Goal: Feedback & Contribution: Submit feedback/report problem

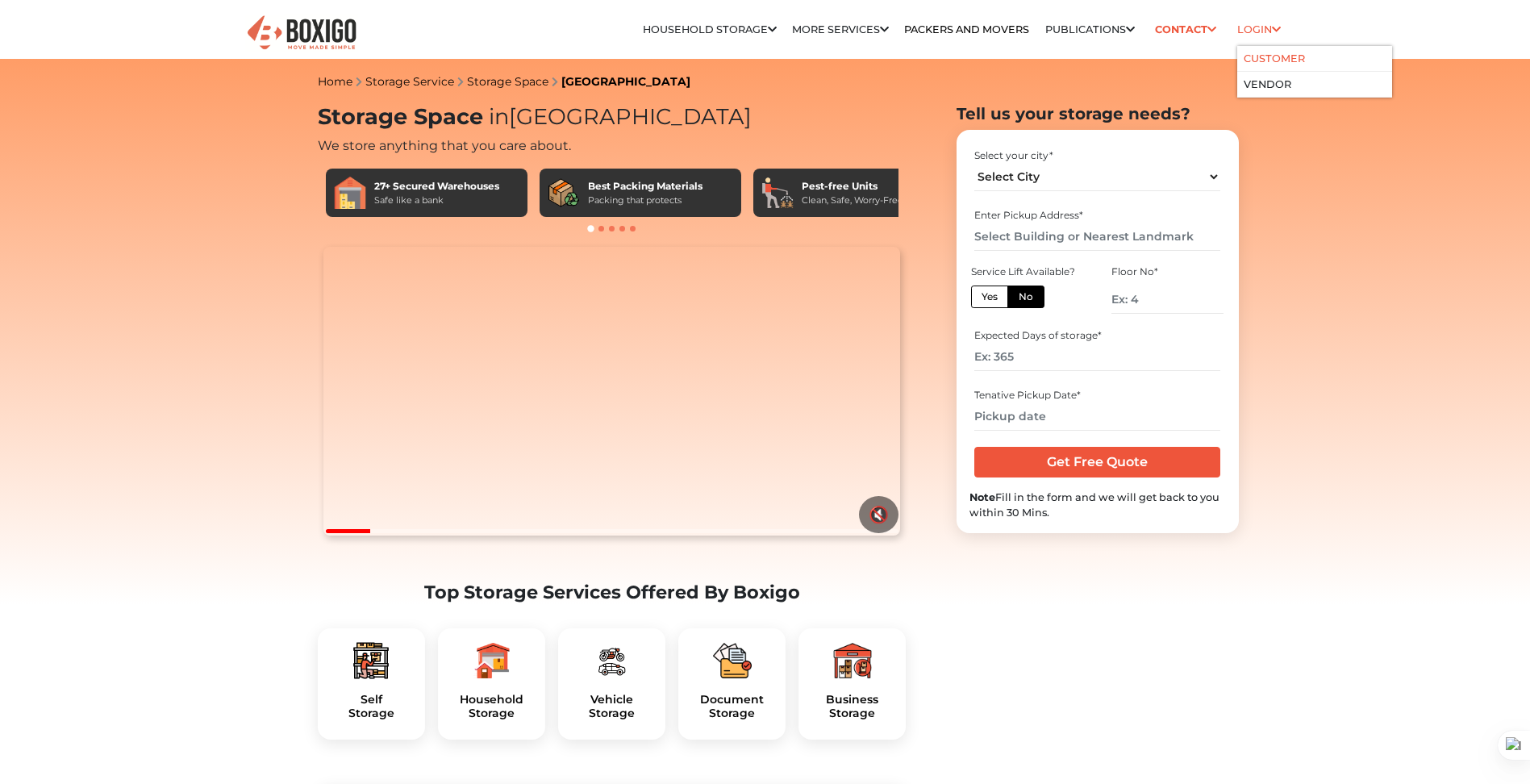
click at [1258, 58] on link "Customer" at bounding box center [1274, 57] width 61 height 12
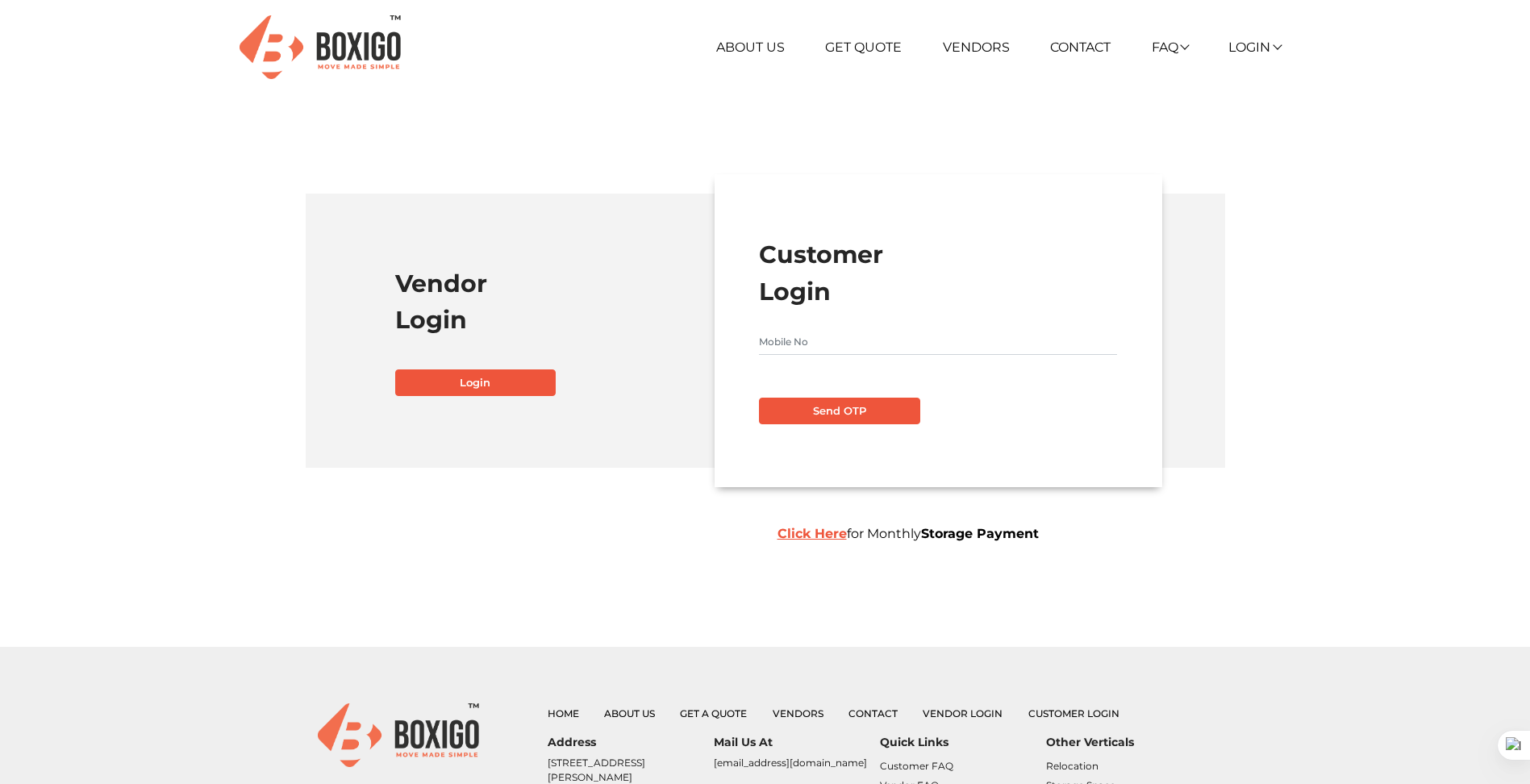
click at [842, 352] on input "text" at bounding box center [937, 342] width 358 height 26
type input "9738949489"
click at [812, 406] on button "Send OTP" at bounding box center [839, 411] width 161 height 27
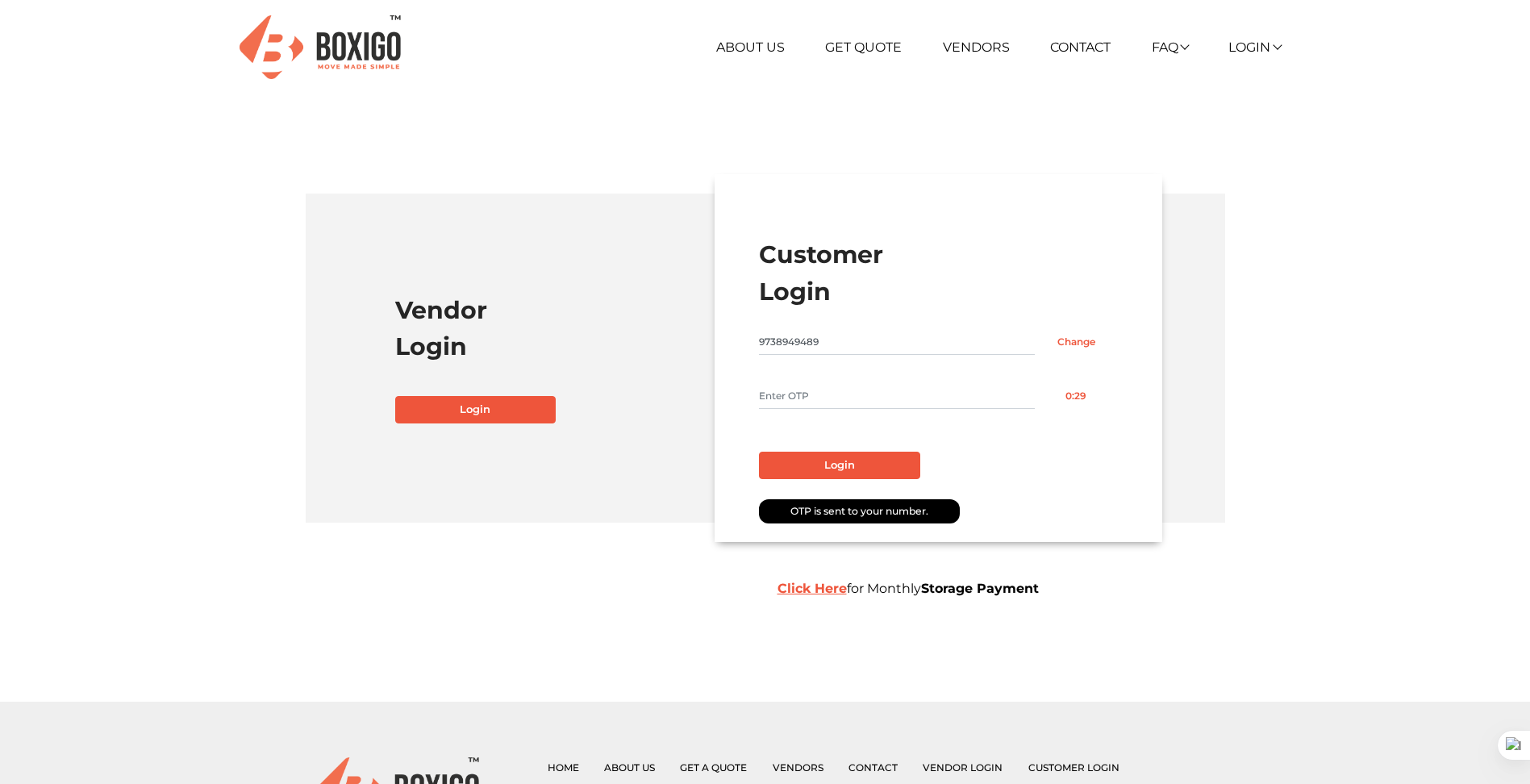
click at [809, 395] on input "text" at bounding box center [896, 396] width 275 height 26
type input "6283"
click at [810, 459] on button "Login" at bounding box center [839, 465] width 161 height 27
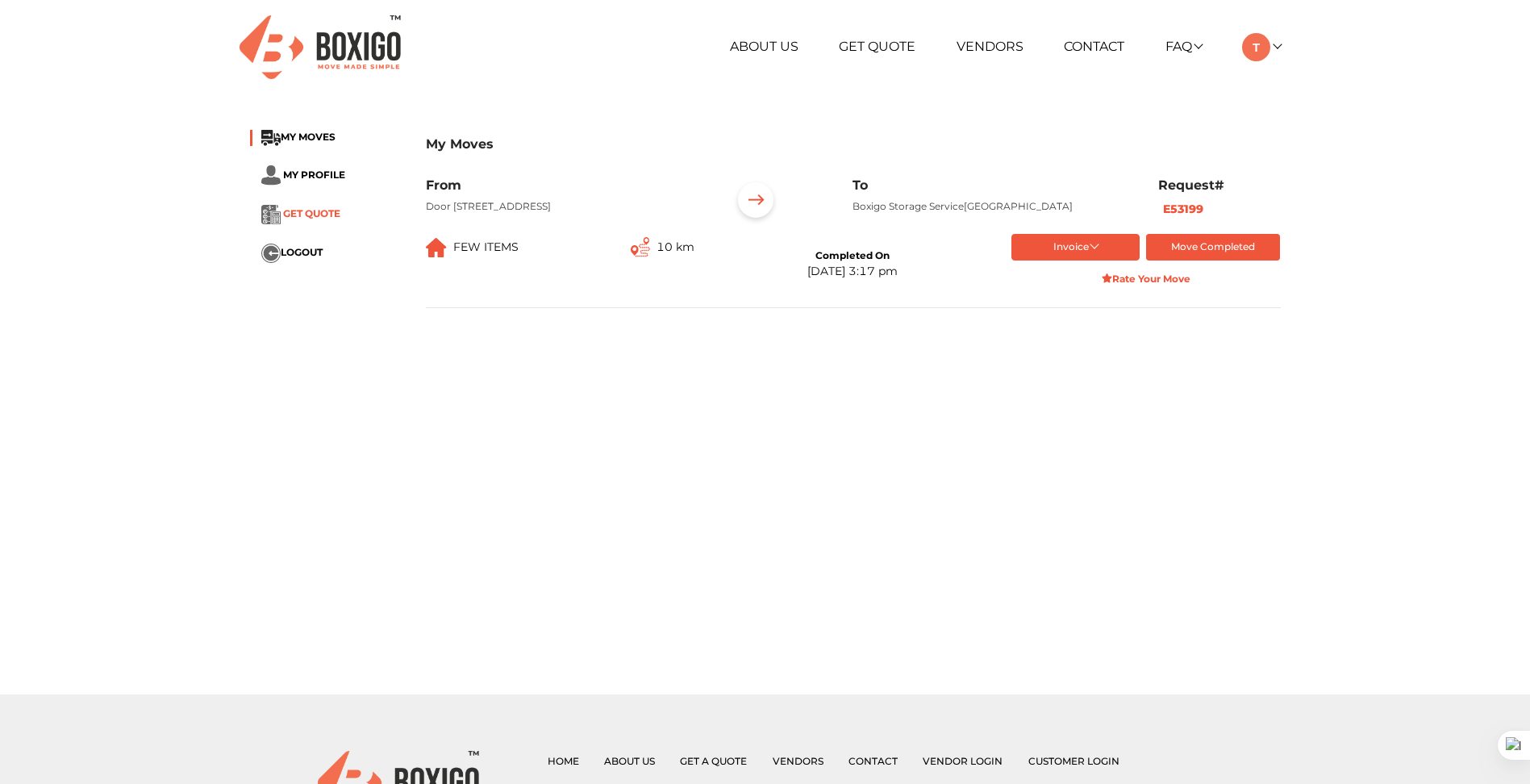
click at [328, 211] on span "GET QUOTE" at bounding box center [311, 212] width 57 height 12
click at [297, 173] on span "MY PROFILE" at bounding box center [314, 173] width 62 height 12
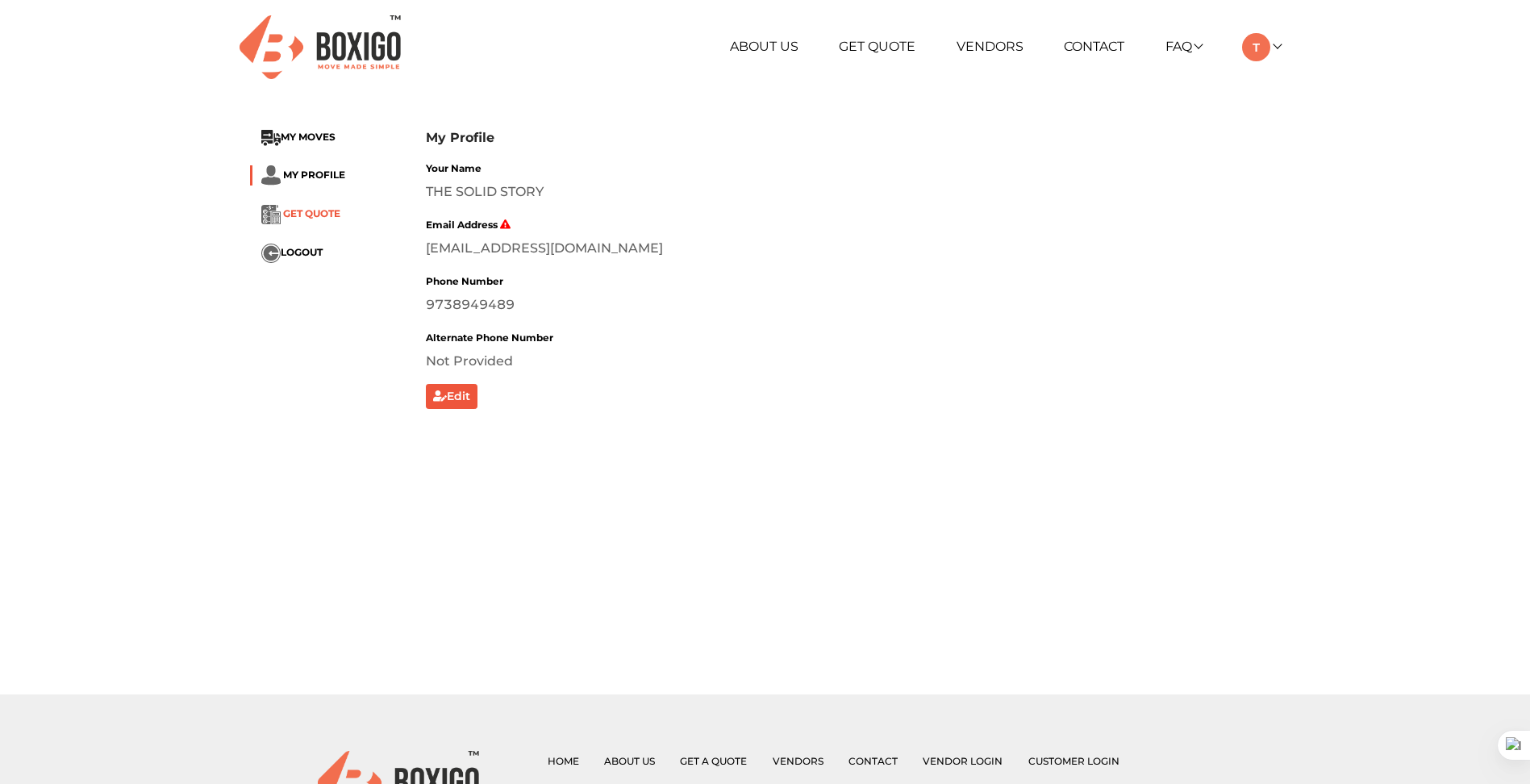
click at [292, 213] on span "GET QUOTE" at bounding box center [311, 212] width 57 height 12
click at [1102, 50] on link "Contact" at bounding box center [1093, 46] width 60 height 15
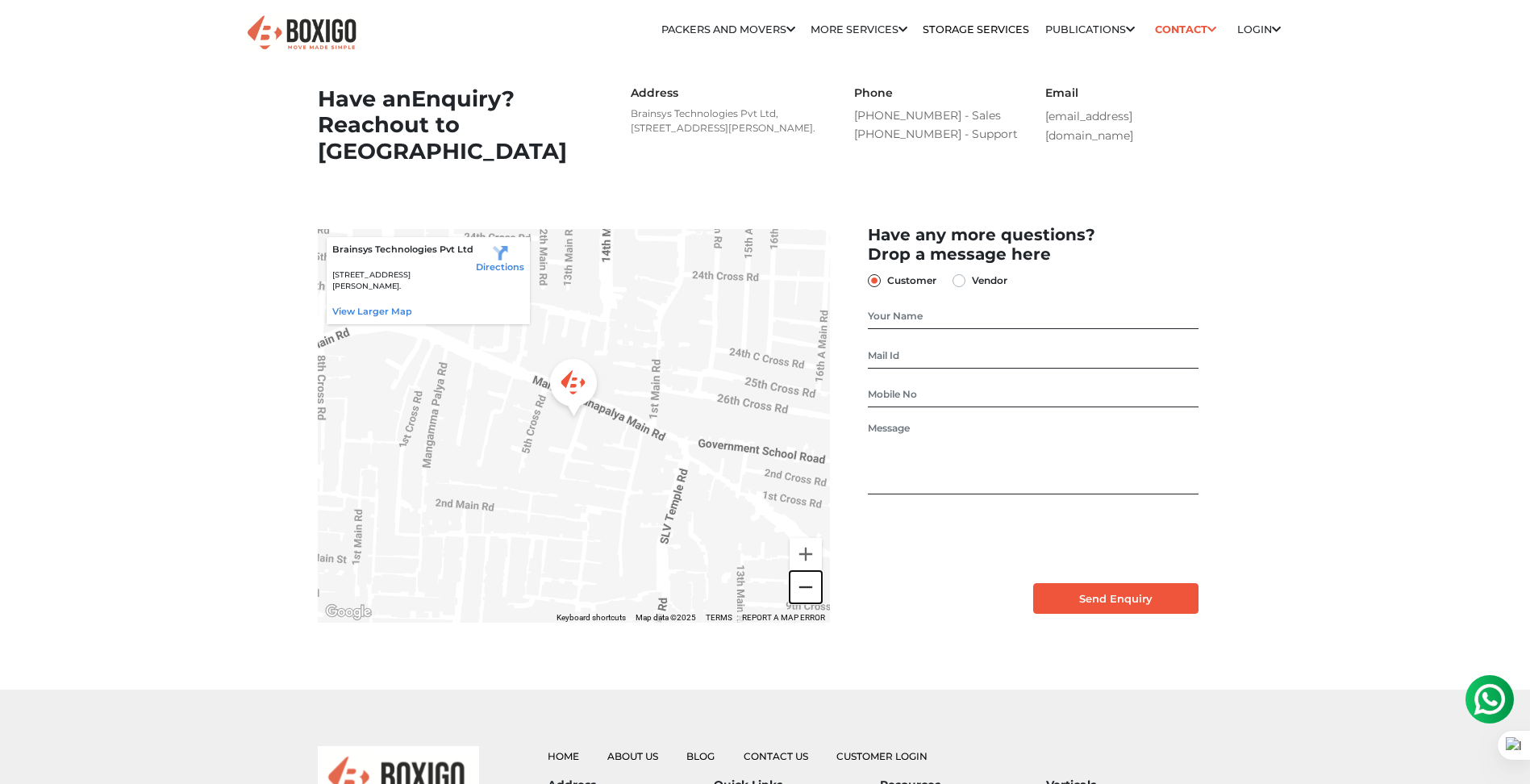
click at [806, 603] on button "Zoom out" at bounding box center [805, 586] width 32 height 32
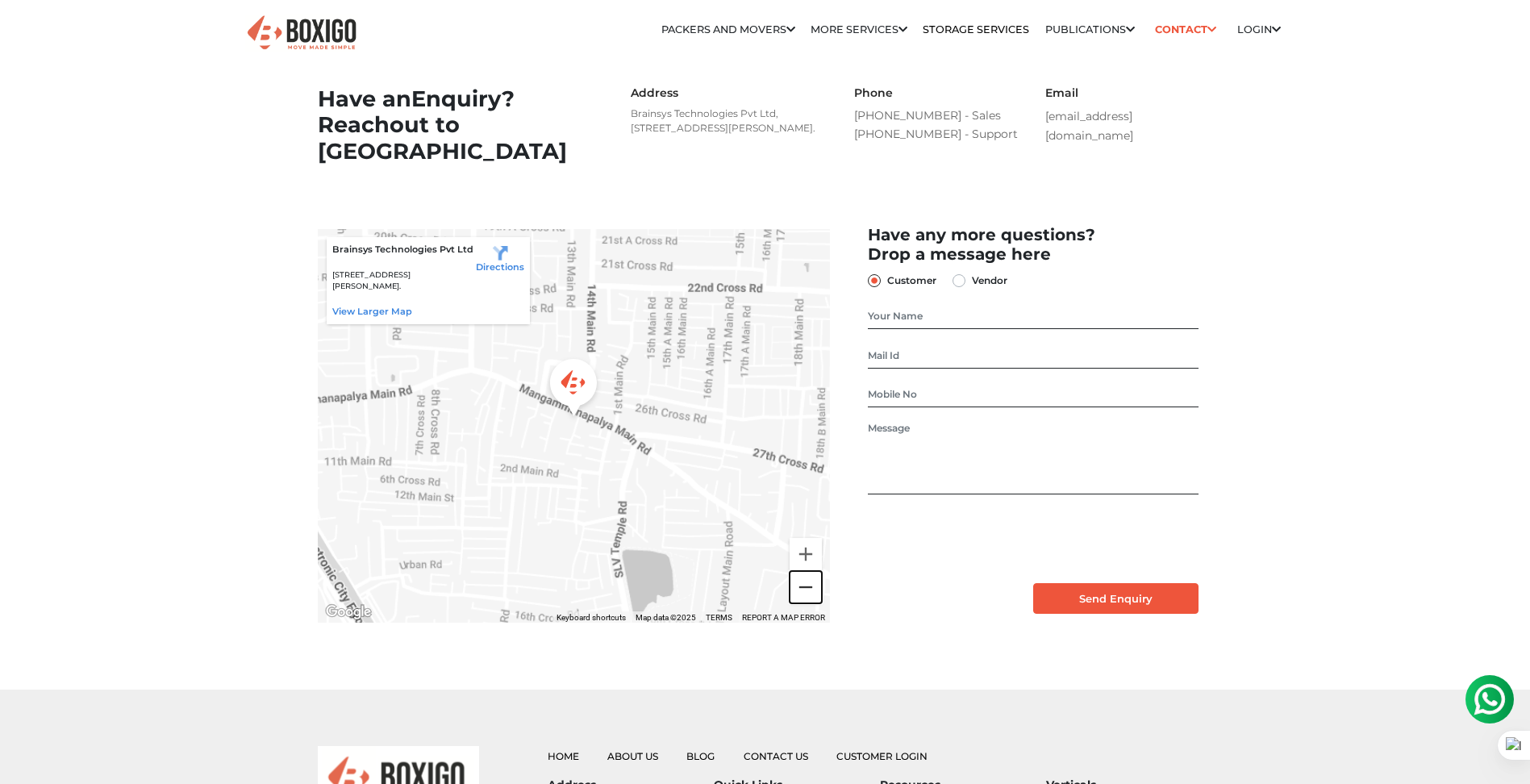
click at [806, 603] on button "Zoom out" at bounding box center [805, 586] width 32 height 32
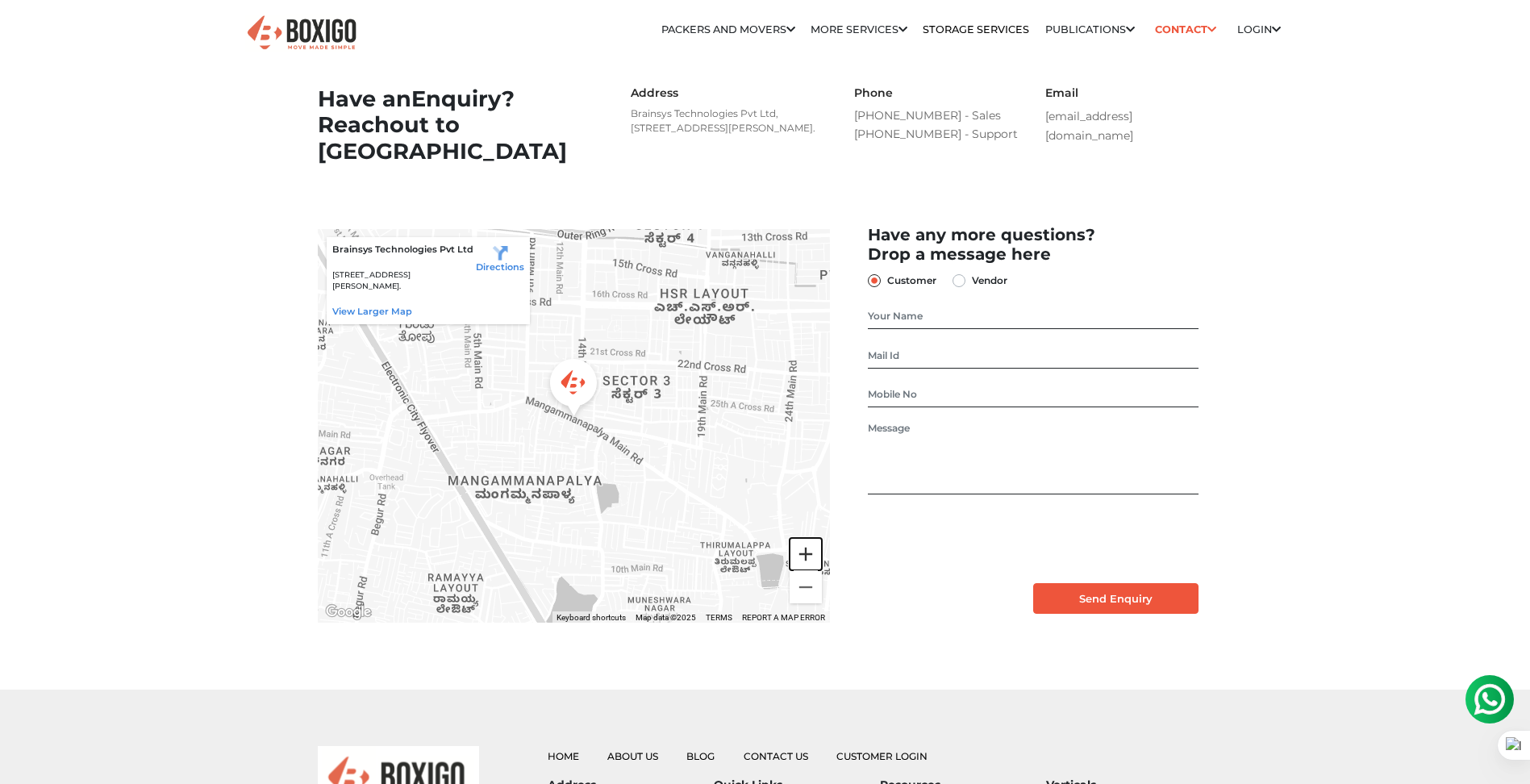
click at [808, 570] on button "Zoom in" at bounding box center [805, 553] width 32 height 32
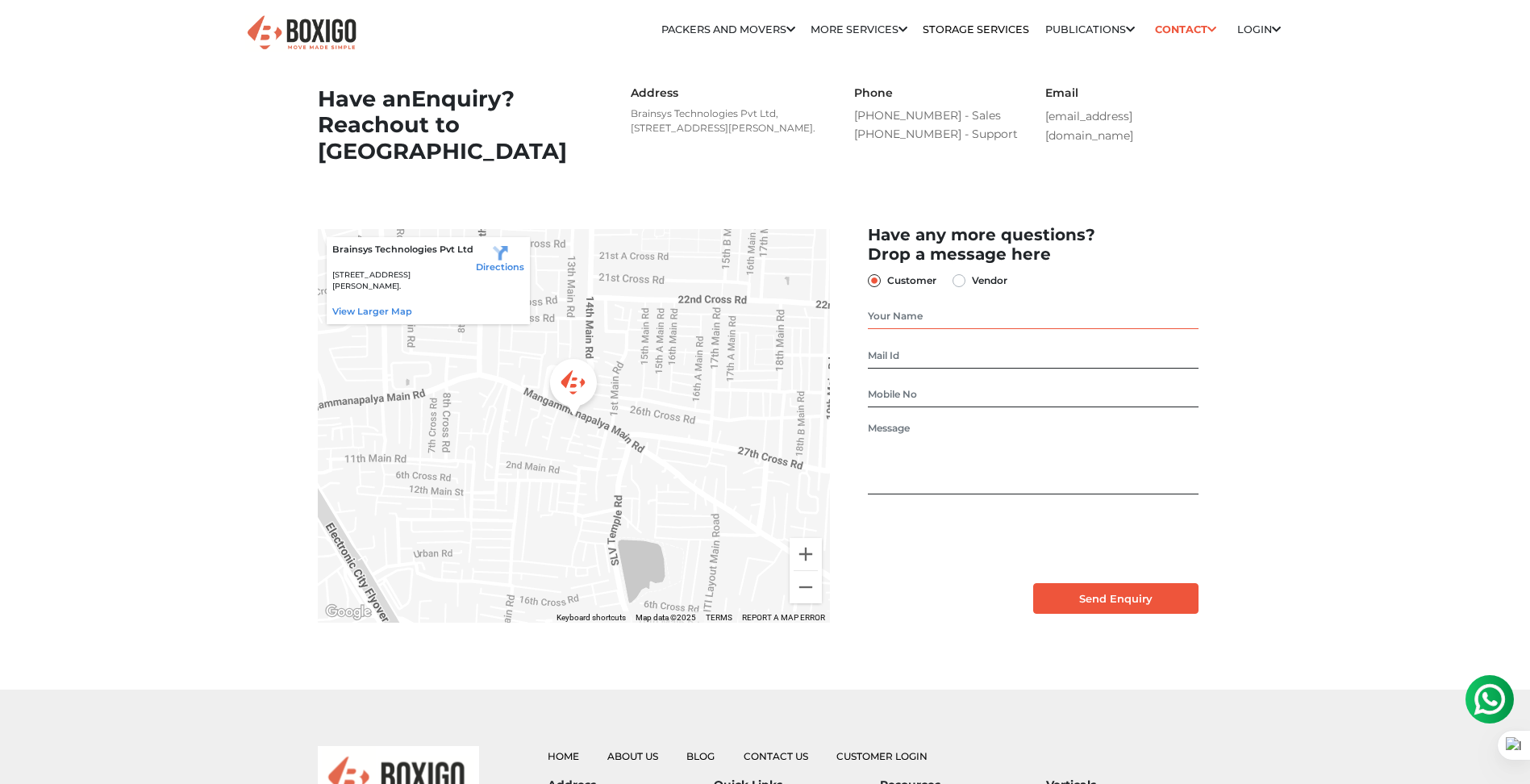
click at [925, 329] on input "text" at bounding box center [1033, 315] width 330 height 26
click at [1266, 51] on li "Customer" at bounding box center [1315, 58] width 155 height 26
click at [1271, 60] on link "Customer" at bounding box center [1274, 57] width 61 height 12
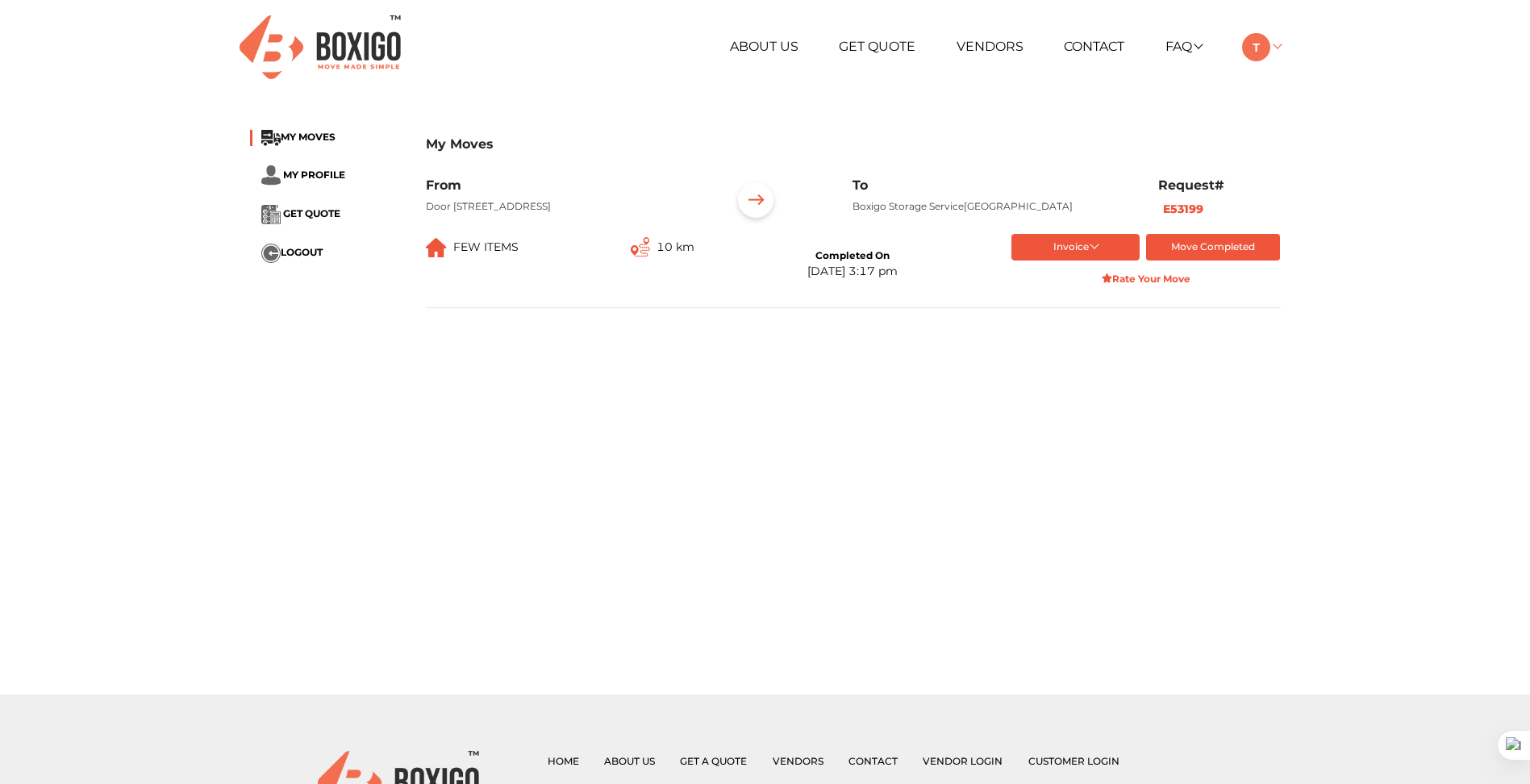
click at [1279, 45] on link at bounding box center [1261, 46] width 38 height 15
click at [1283, 94] on link "My Profile" at bounding box center [1306, 100] width 129 height 30
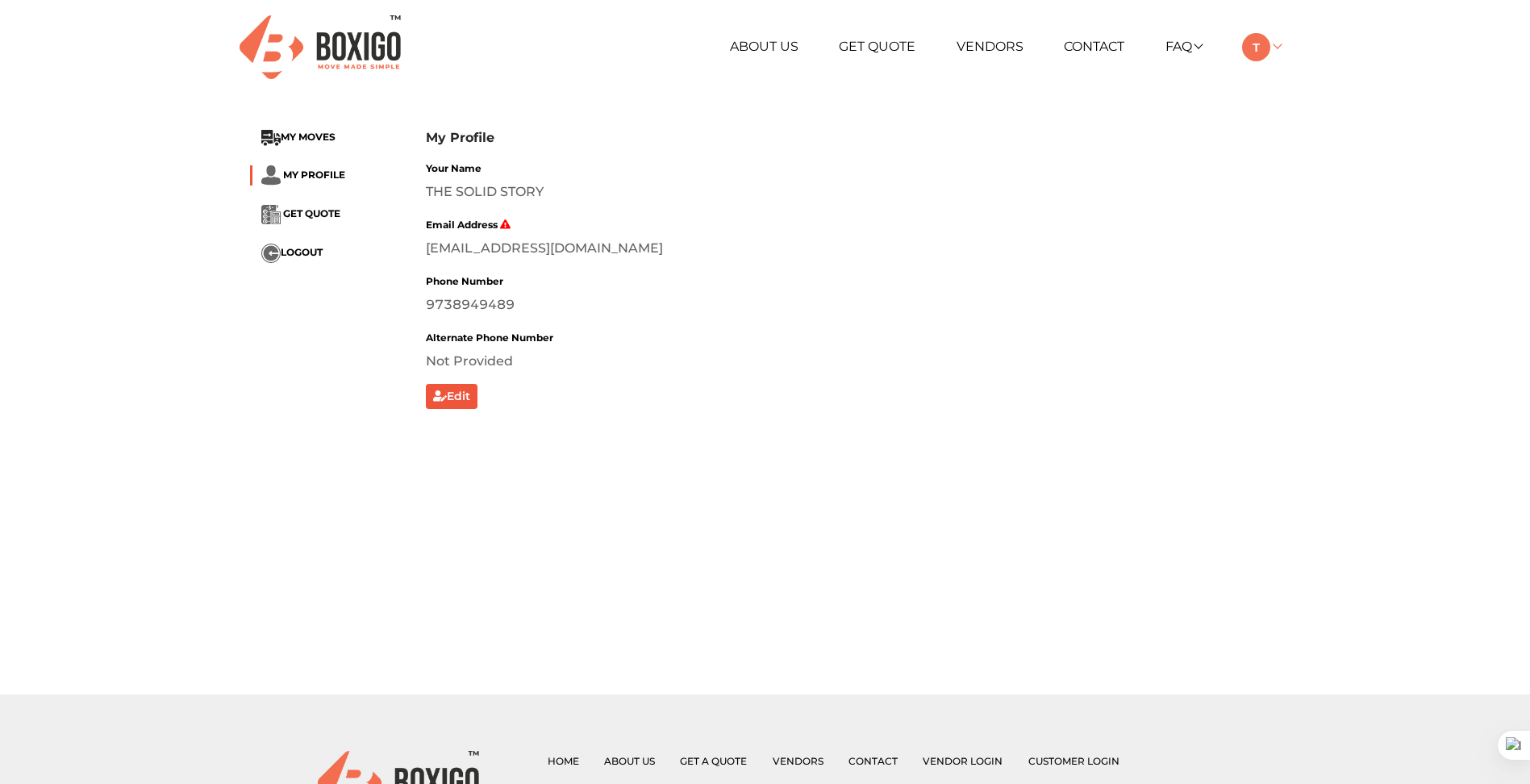
click at [1277, 46] on link at bounding box center [1261, 46] width 38 height 15
click at [1079, 43] on link "Contact" at bounding box center [1093, 46] width 60 height 15
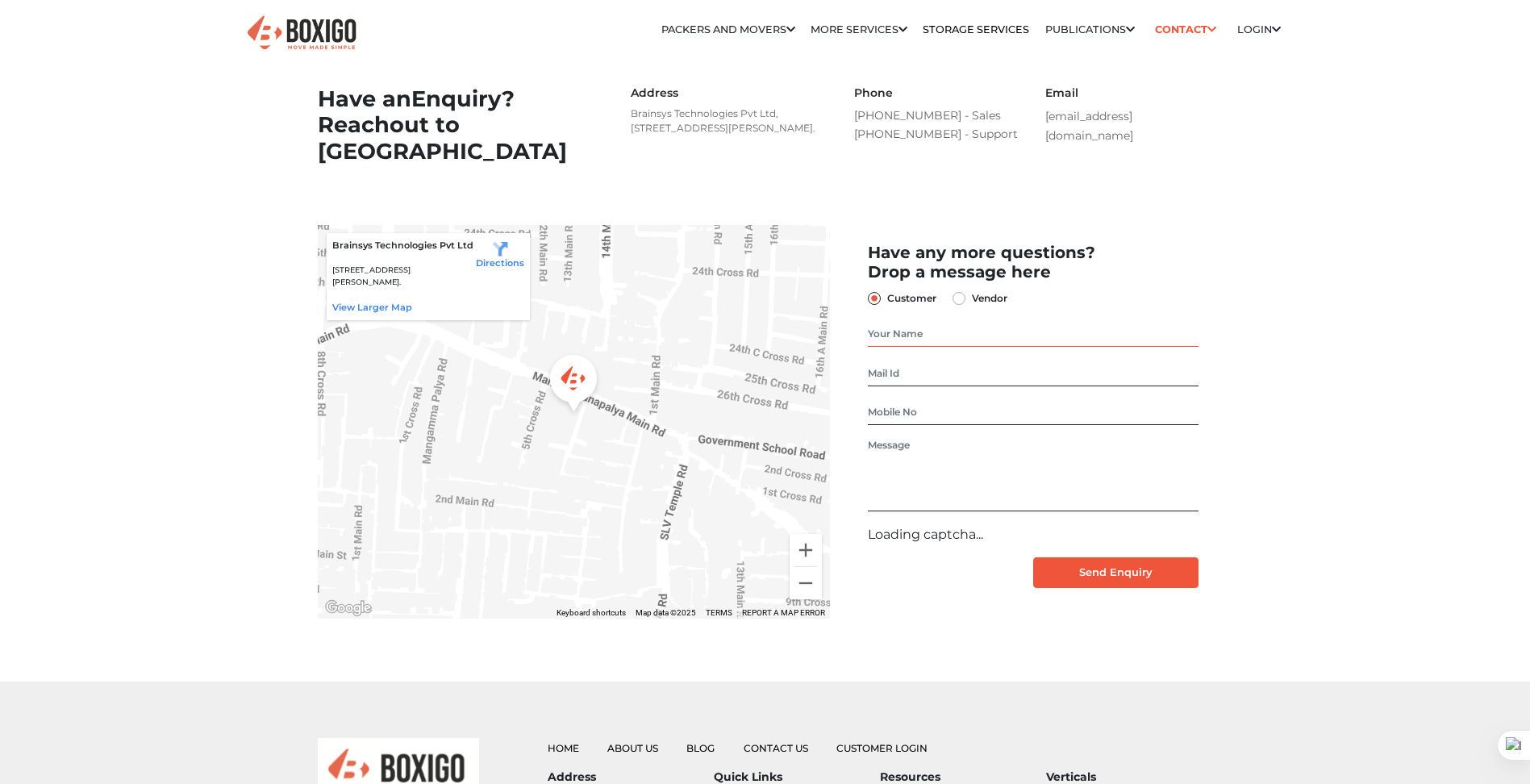
click at [925, 346] on input "text" at bounding box center [1033, 334] width 330 height 26
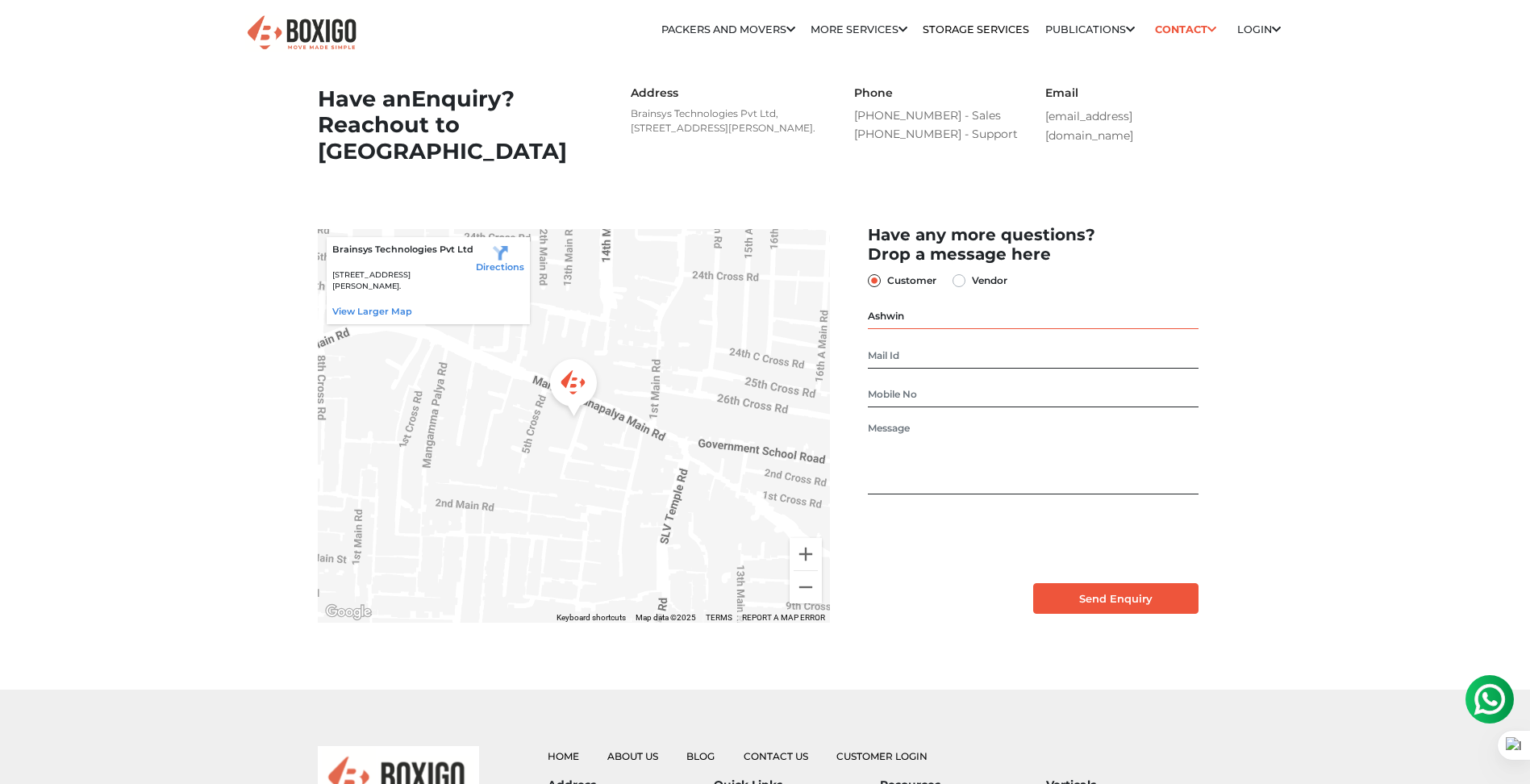
type input "Ashwin"
type input "[EMAIL_ADDRESS][DOMAIN_NAME]"
type input "9"
type input "9738949489"
click at [905, 446] on textarea at bounding box center [1033, 458] width 330 height 73
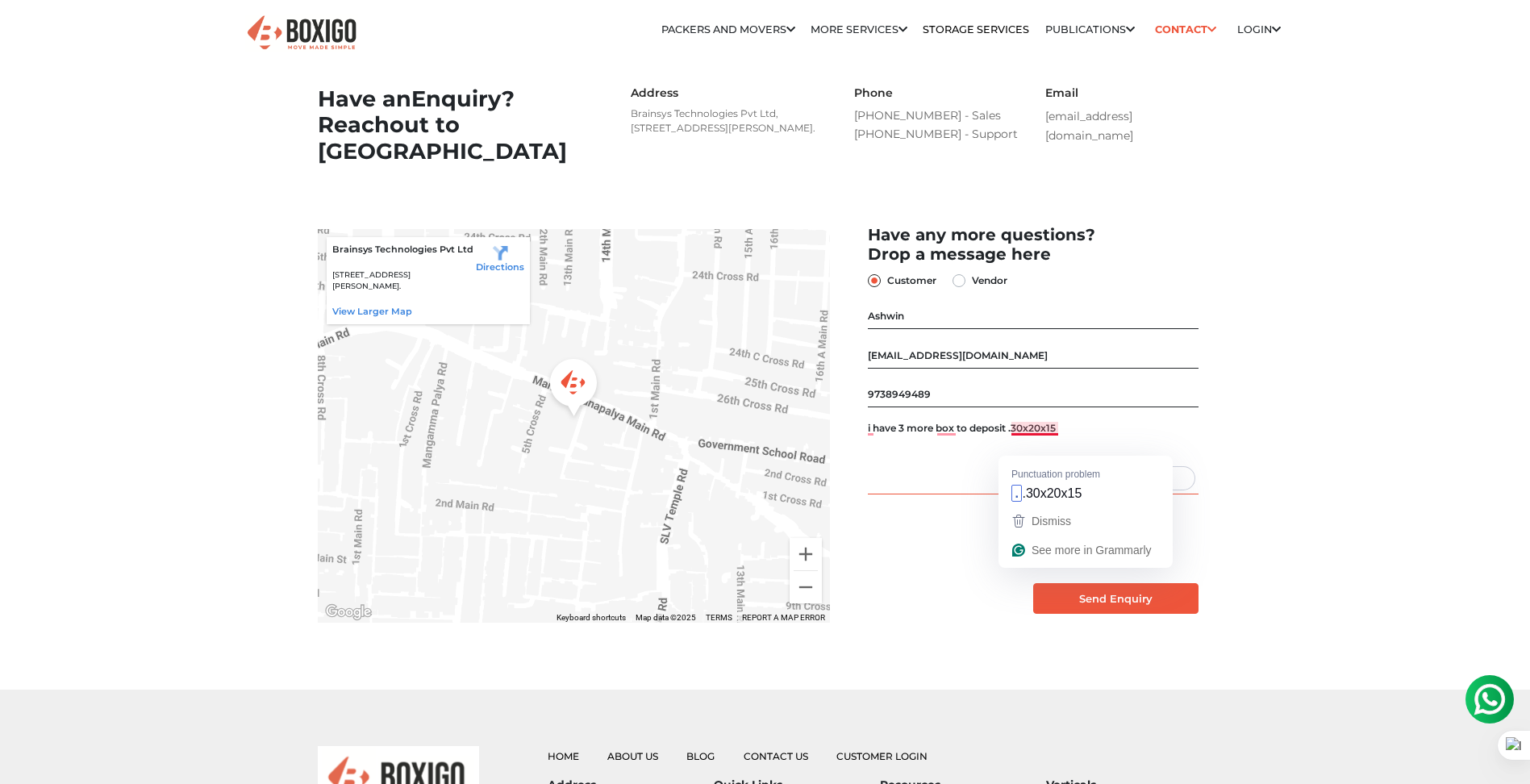
click at [1031, 446] on textarea "i have 3 more box to deposit .30x20x15" at bounding box center [1033, 458] width 330 height 73
click at [1070, 446] on textarea "i have 3 more box to deposit .30x30x15" at bounding box center [1033, 458] width 330 height 73
type textarea "i have 3 more box to deposit .30x30x15 each"
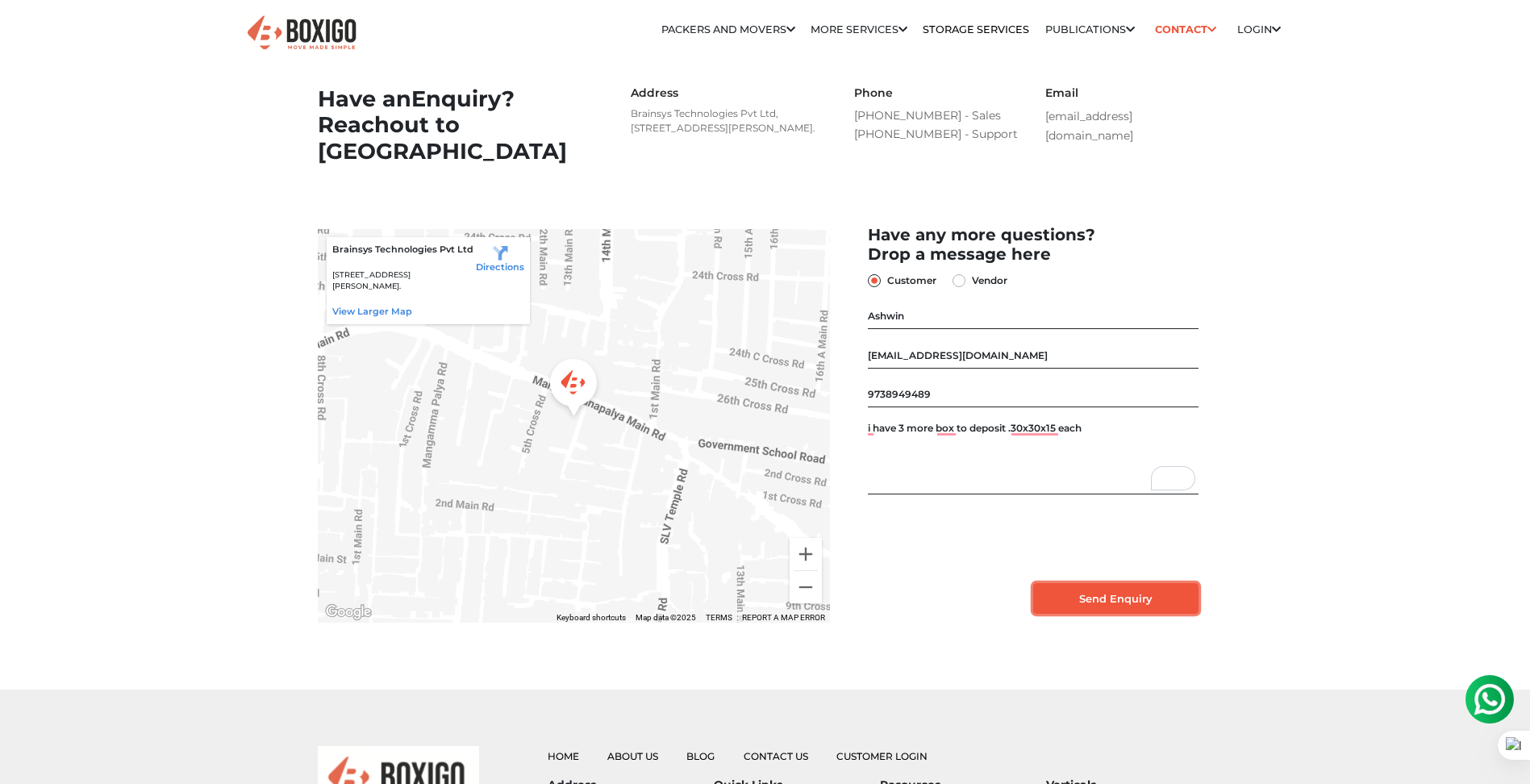
click at [1066, 614] on input "Send Enquiry" at bounding box center [1115, 598] width 165 height 31
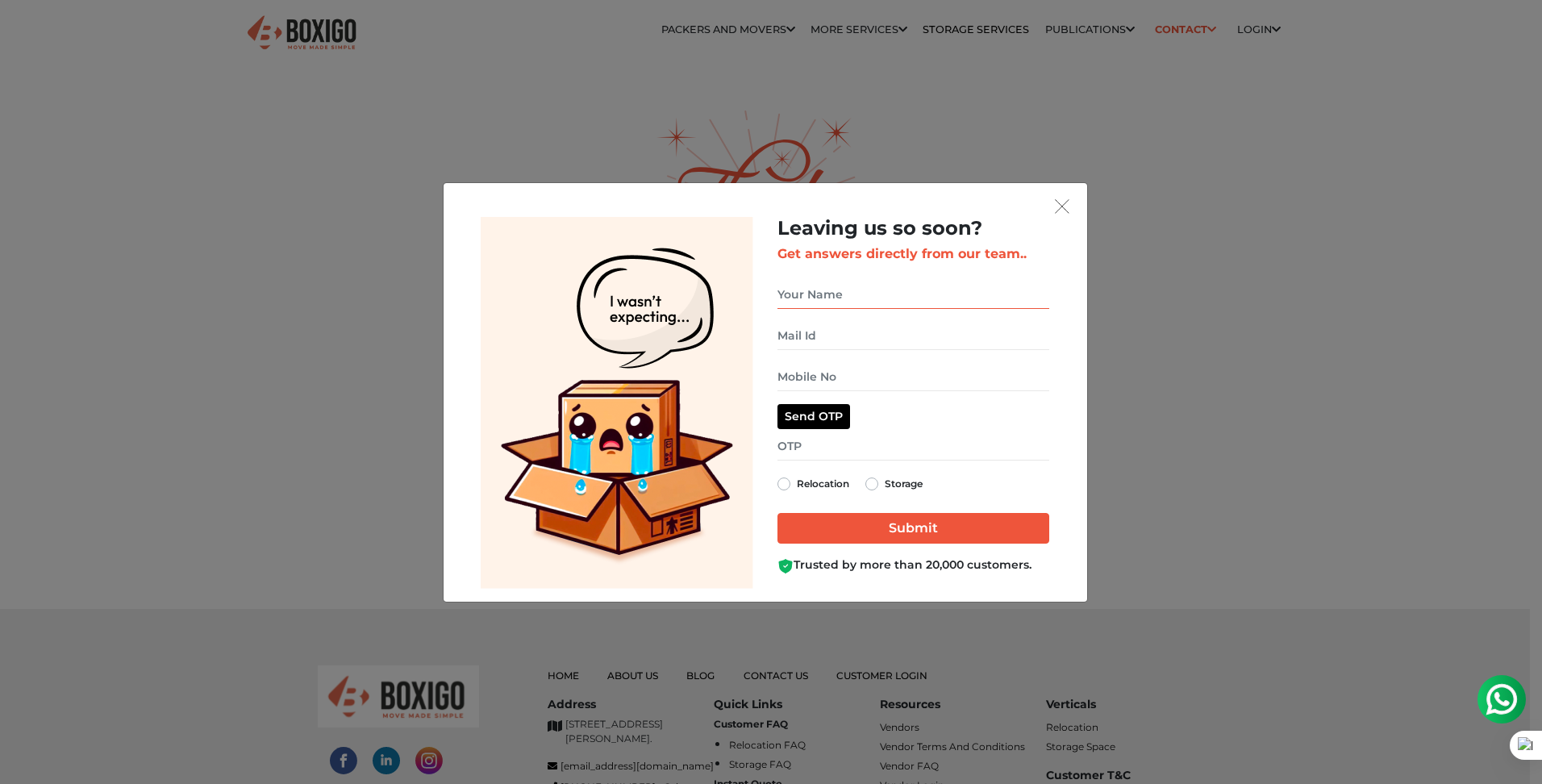
click at [825, 292] on input "get free quote dialog" at bounding box center [913, 294] width 272 height 28
type input "[PERSON_NAME]"
type input "[EMAIL_ADDRESS][DOMAIN_NAME]"
type input "09738949489"
type input "[PERSON_NAME] [PERSON_NAME]"
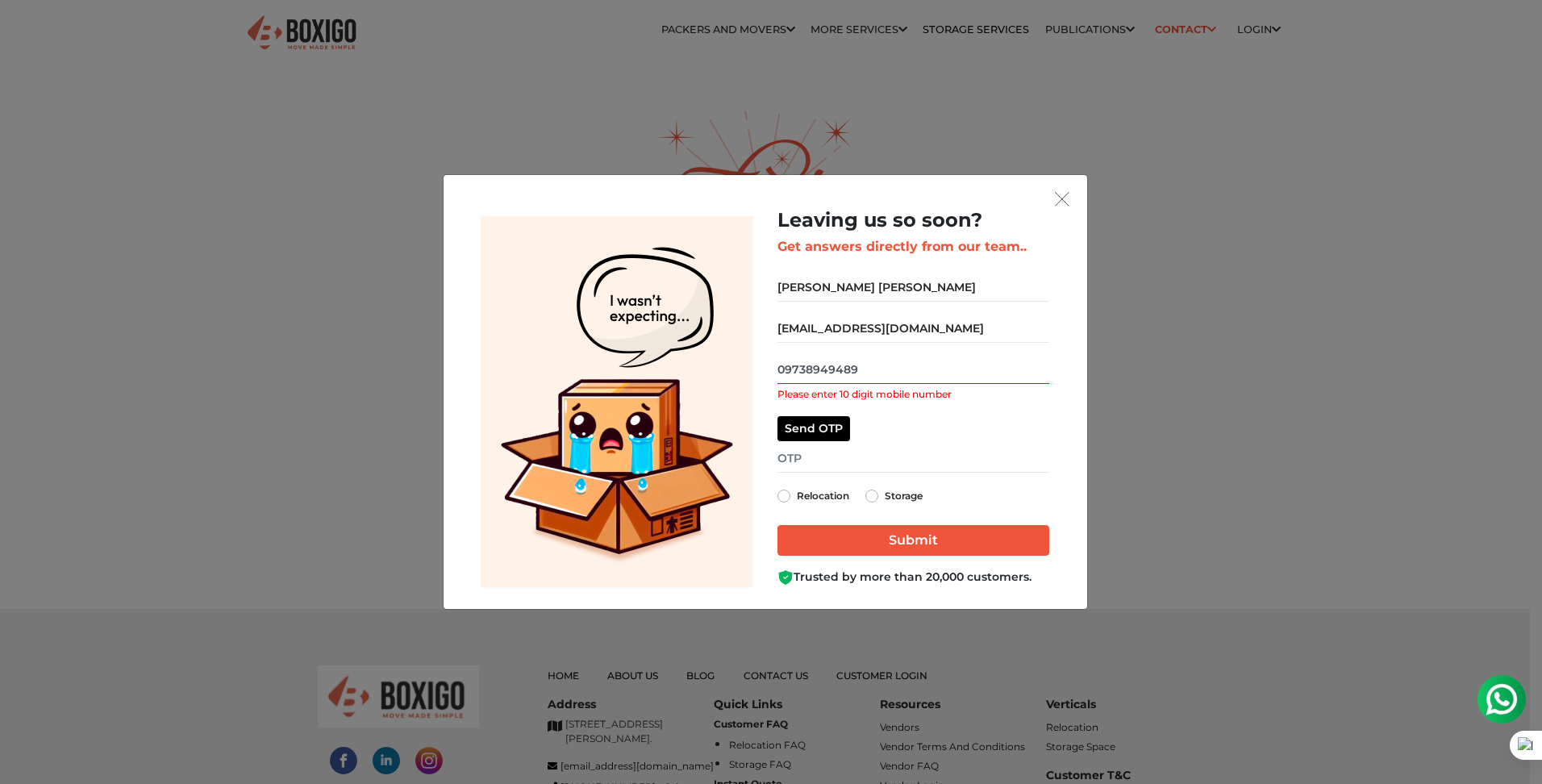
click at [784, 366] on input "09738949489" at bounding box center [913, 369] width 272 height 28
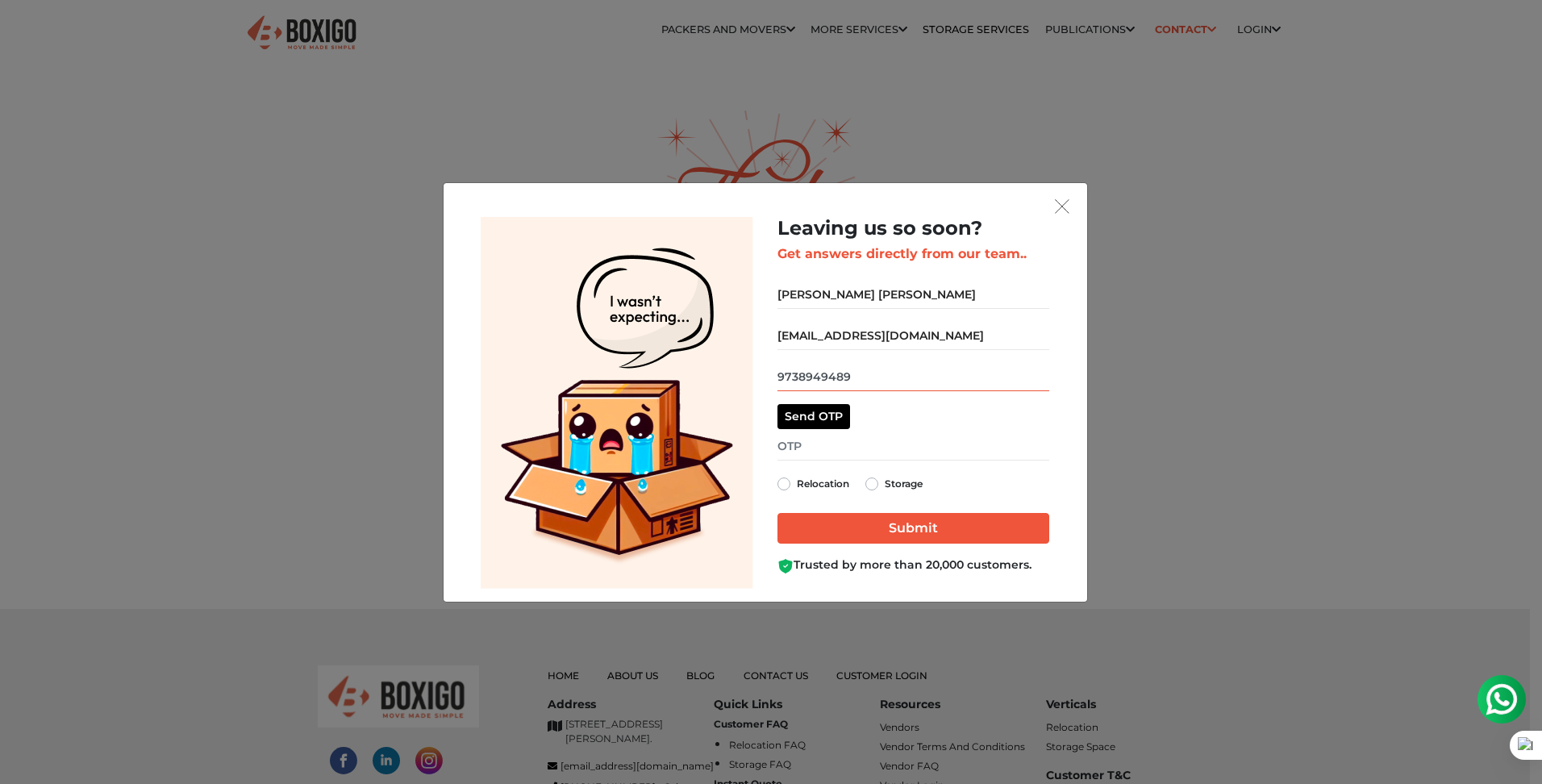
type input "9738949489"
click at [909, 284] on input "[PERSON_NAME] [PERSON_NAME]" at bounding box center [913, 294] width 272 height 28
type input "Ashwin"
click at [771, 511] on div "Leaving us so soon? Get answers directly from our team.. [GEOGRAPHIC_DATA] [EMA…" at bounding box center [913, 403] width 296 height 372
click at [885, 488] on label "Storage" at bounding box center [904, 483] width 38 height 19
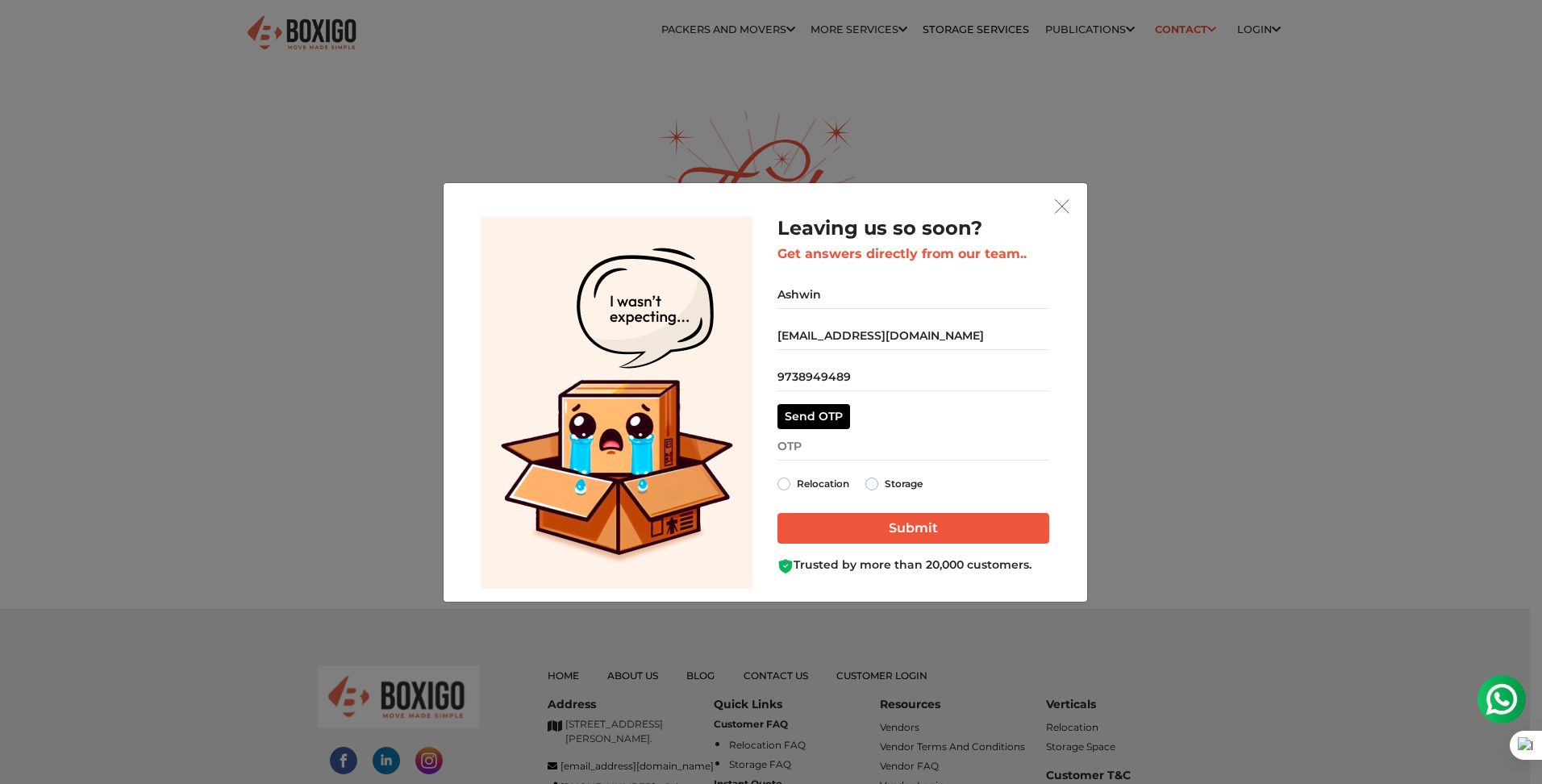
click at [878, 488] on input "Storage" at bounding box center [872, 482] width 13 height 16
radio input "true"
click at [1057, 209] on img "get free quote dialog" at bounding box center [1062, 206] width 15 height 15
